Goal: Transaction & Acquisition: Book appointment/travel/reservation

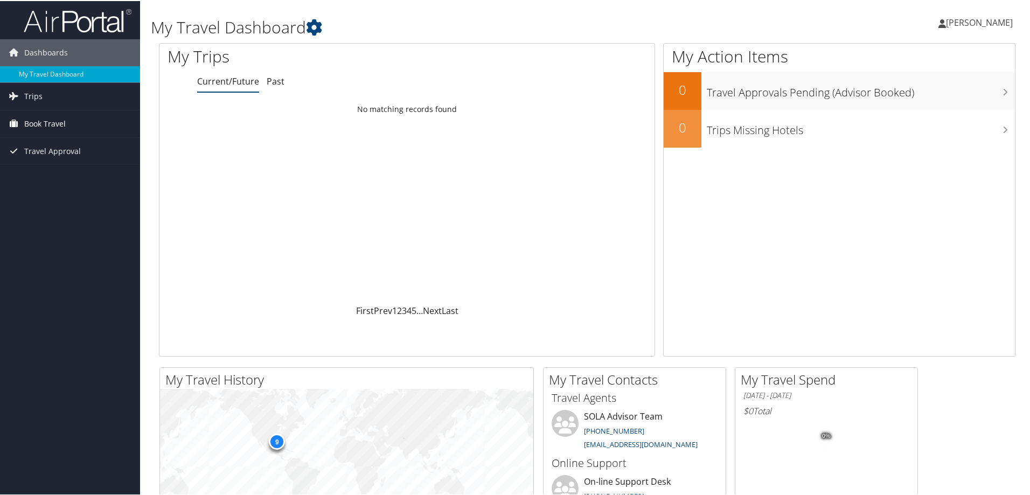
click at [42, 124] on span "Book Travel" at bounding box center [44, 122] width 41 height 27
click at [51, 160] on link "Book/Manage Online Trips" at bounding box center [70, 160] width 140 height 16
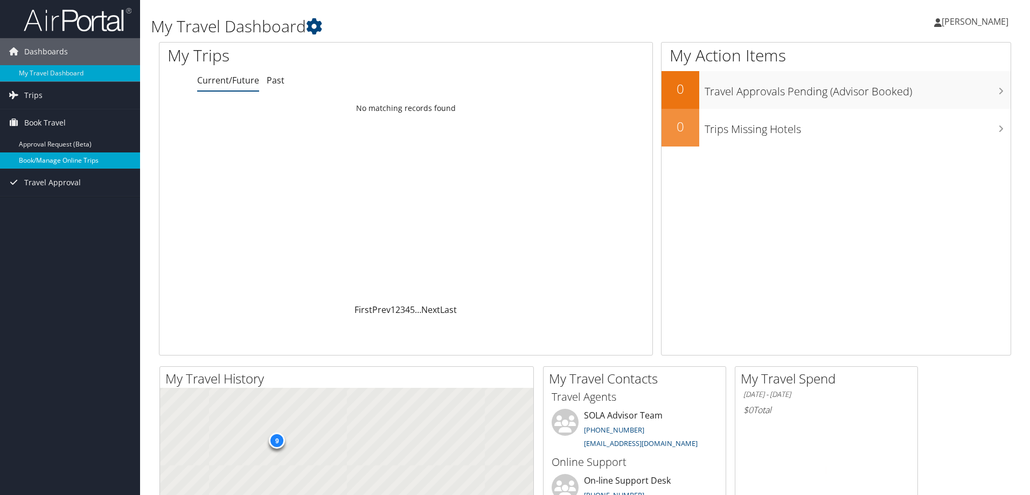
click at [60, 159] on link "Book/Manage Online Trips" at bounding box center [70, 160] width 140 height 16
